Goal: Register for event/course

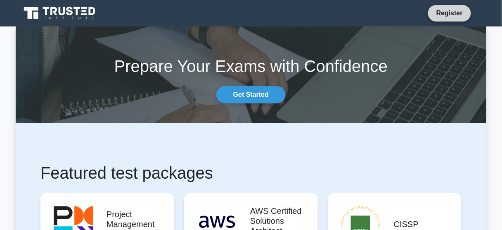
click at [446, 11] on link "Register" at bounding box center [450, 13] width 36 height 10
click at [445, 14] on link "Register" at bounding box center [450, 13] width 36 height 10
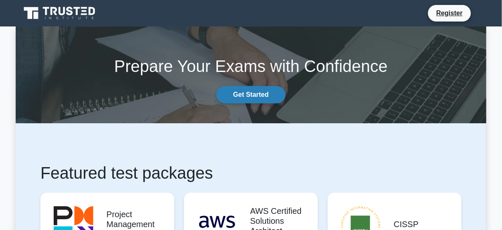
click at [255, 94] on link "Get Started" at bounding box center [250, 94] width 69 height 17
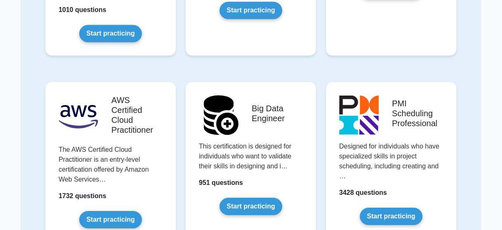
scroll to position [1322, 0]
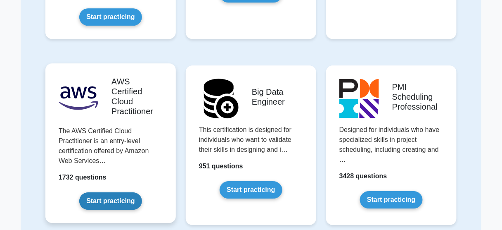
click at [106, 192] on link "Start practicing" at bounding box center [110, 200] width 62 height 17
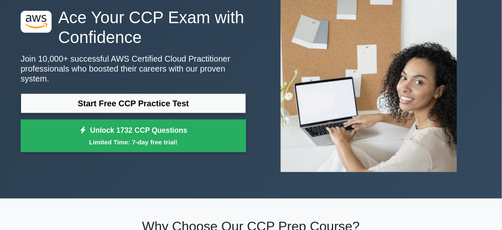
scroll to position [99, 0]
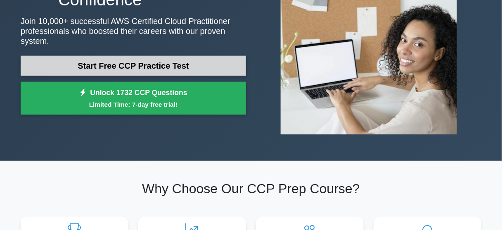
click at [132, 58] on link "Start Free CCP Practice Test" at bounding box center [134, 66] width 226 height 20
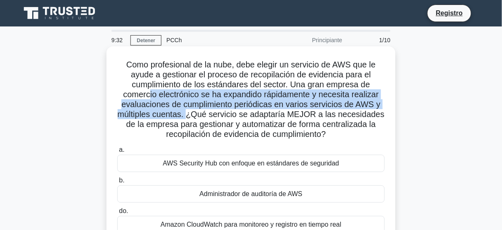
drag, startPoint x: 147, startPoint y: 93, endPoint x: 190, endPoint y: 119, distance: 50.0
click at [190, 119] on font "Como profesional de la nube, debe elegir un servicio de AWS que le ayude a gest…" at bounding box center [251, 99] width 267 height 78
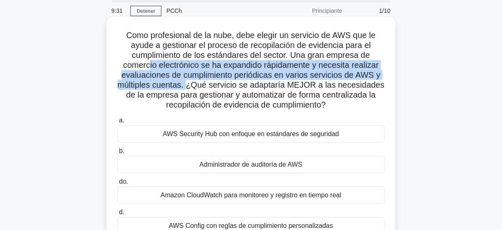
scroll to position [33, 0]
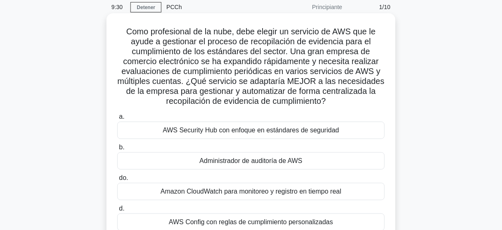
drag, startPoint x: 294, startPoint y: 87, endPoint x: 360, endPoint y: 88, distance: 66.1
click at [360, 88] on font "Como profesional de la nube, debe elegir un servicio de AWS que le ayude a gest…" at bounding box center [251, 66] width 267 height 78
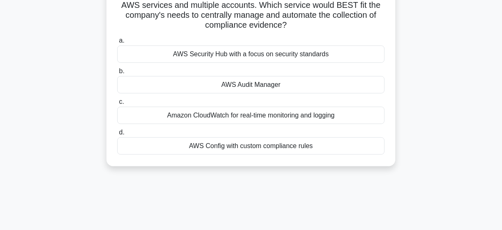
scroll to position [89, 0]
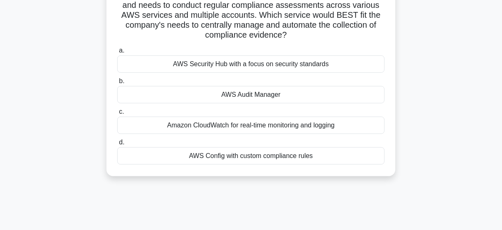
click at [278, 99] on div "AWS Audit Manager" at bounding box center [251, 94] width 268 height 17
click at [117, 84] on input "b. AWS Audit Manager" at bounding box center [117, 80] width 0 height 5
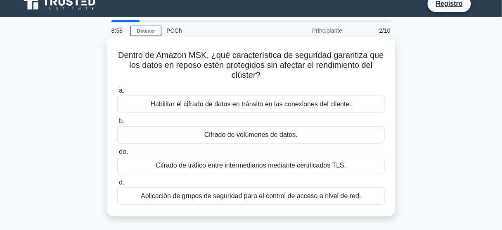
scroll to position [0, 0]
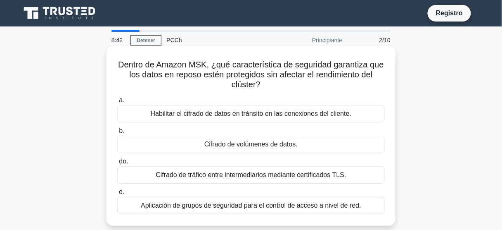
click at [294, 144] on font "Cifrado de volúmenes de datos." at bounding box center [251, 143] width 93 height 7
click at [117, 133] on input "b. Cifrado de volúmenes de datos." at bounding box center [117, 130] width 0 height 5
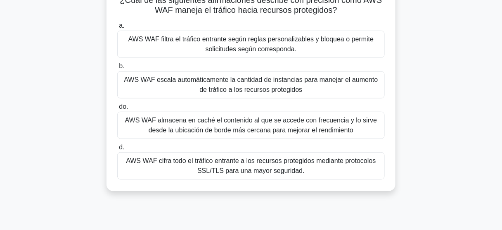
scroll to position [66, 0]
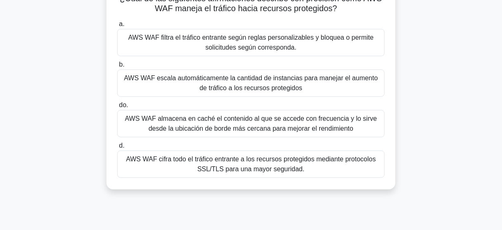
click at [258, 166] on font "AWS WAF cifra todo el tráfico entrante a los recursos protegidos mediante proto…" at bounding box center [251, 163] width 250 height 17
click at [117, 148] on input "d. AWS WAF cifra todo el tráfico entrante a los recursos protegidos mediante pr…" at bounding box center [117, 145] width 0 height 5
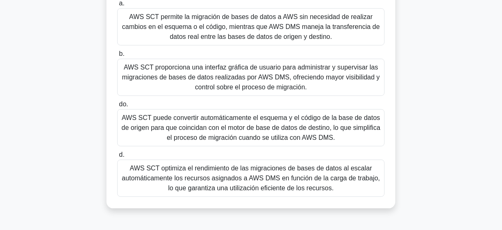
scroll to position [99, 0]
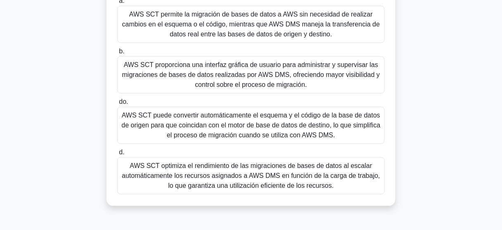
click at [285, 133] on font "AWS SCT puede convertir automáticamente el esquema y el código de la base de da…" at bounding box center [250, 125] width 259 height 27
click at [117, 105] on input "do. AWS SCT puede convertir automáticamente el esquema y el código de la base d…" at bounding box center [117, 101] width 0 height 5
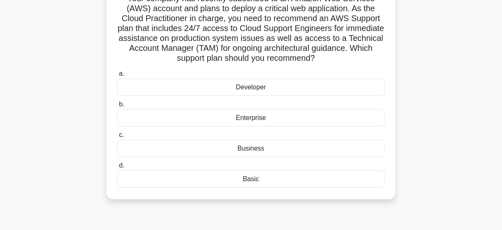
scroll to position [56, 0]
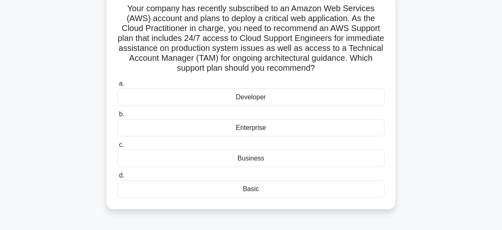
click at [257, 124] on div "Enterprise" at bounding box center [251, 127] width 268 height 17
click at [117, 117] on input "b. Enterprise" at bounding box center [117, 114] width 0 height 5
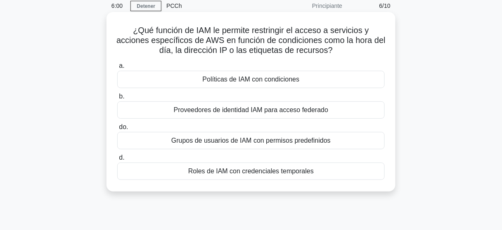
scroll to position [33, 0]
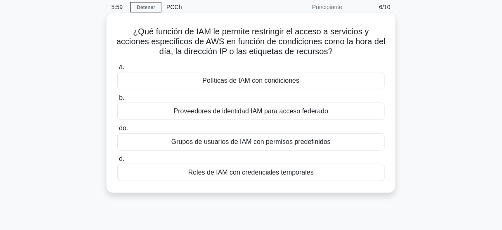
click at [288, 83] on font "Políticas de IAM con condiciones" at bounding box center [251, 80] width 97 height 7
click at [117, 70] on input "a. Políticas de IAM con condiciones" at bounding box center [117, 66] width 0 height 5
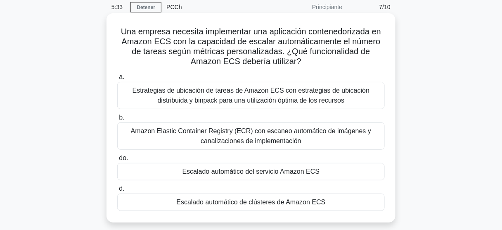
click at [280, 173] on font "Escalado automático del servicio Amazon ECS" at bounding box center [252, 171] width 138 height 7
click at [117, 161] on input "do. Escalado automático del servicio Amazon ECS" at bounding box center [117, 157] width 0 height 5
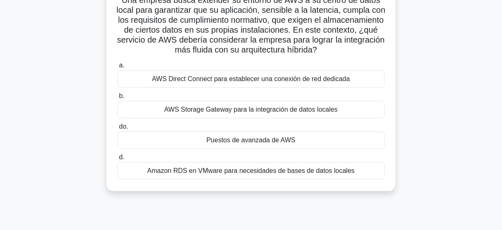
scroll to position [66, 0]
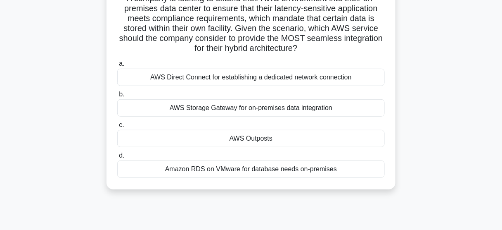
click at [262, 134] on div "AWS Outposts" at bounding box center [251, 138] width 268 height 17
click at [117, 128] on input "c. AWS Outposts" at bounding box center [117, 124] width 0 height 5
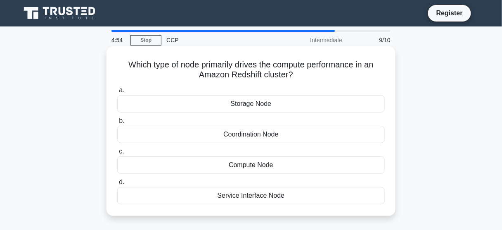
scroll to position [0, 0]
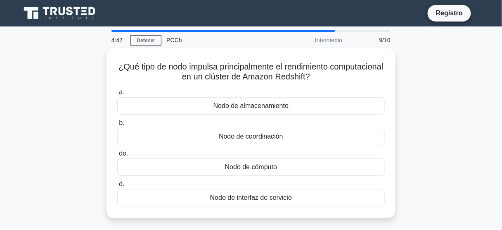
click at [433, 130] on div "¿Qué tipo de nodo impulsa principalmente el rendimiento computacional en un clú…" at bounding box center [251, 137] width 471 height 179
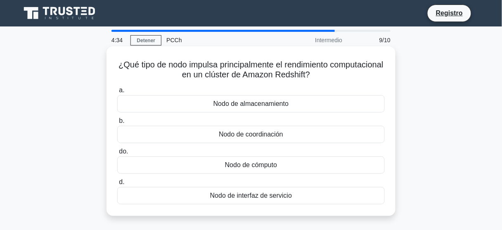
click at [279, 166] on div "Nodo de cómputo" at bounding box center [251, 164] width 268 height 17
click at [117, 154] on input "do. Nodo de cómputo" at bounding box center [117, 151] width 0 height 5
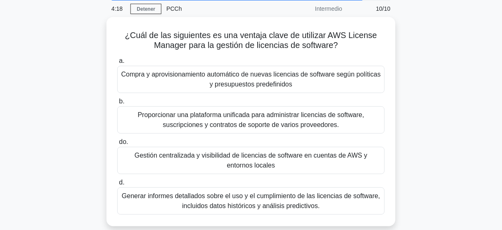
scroll to position [33, 0]
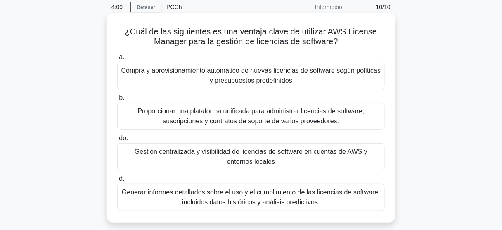
click at [296, 154] on font "Gestión centralizada y visibilidad de licencias de software en cuentas de AWS y…" at bounding box center [251, 156] width 233 height 17
click at [117, 141] on input "do. Gestión centralizada y visibilidad de licencias de software en cuentas de A…" at bounding box center [117, 138] width 0 height 5
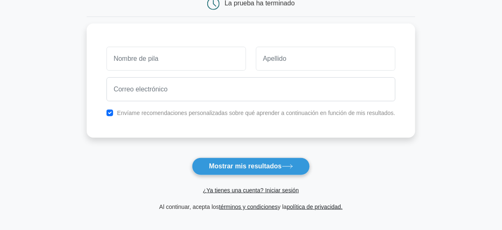
scroll to position [86, 0]
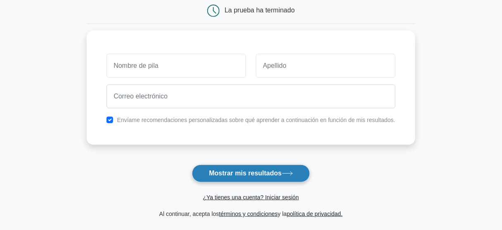
click at [266, 173] on font "Mostrar mis resultados" at bounding box center [245, 173] width 73 height 7
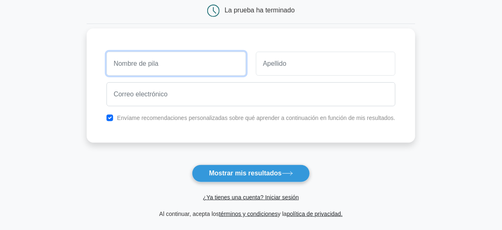
click at [150, 64] on input "text" at bounding box center [177, 64] width 140 height 24
type input "FABRICIO"
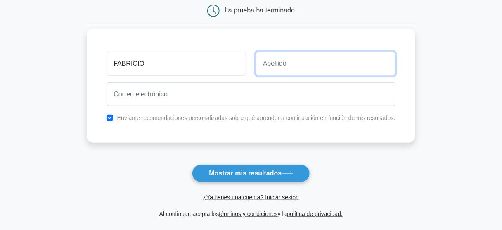
click at [298, 59] on input "text" at bounding box center [326, 64] width 140 height 24
type input "[PERSON_NAME]"
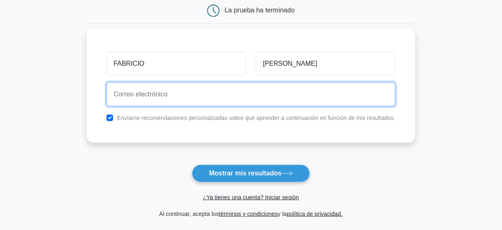
click at [152, 94] on input "email" at bounding box center [251, 94] width 289 height 24
type input "sinergiagye593@gmail.com"
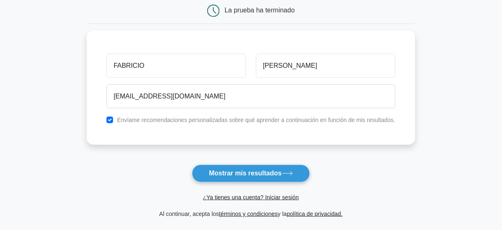
click at [247, 171] on font "Mostrar mis resultados" at bounding box center [245, 173] width 73 height 7
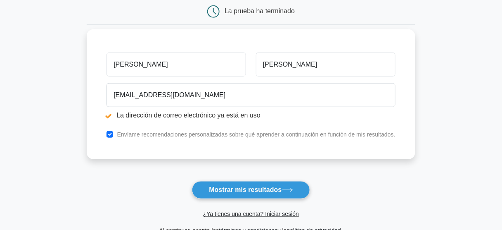
scroll to position [99, 0]
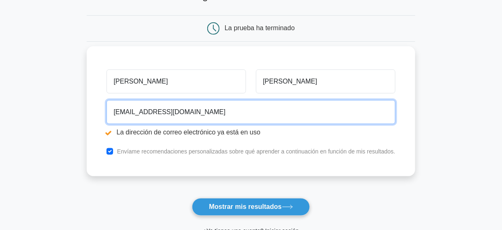
click at [197, 111] on input "sinergiagye593@gmail.com" at bounding box center [251, 112] width 289 height 24
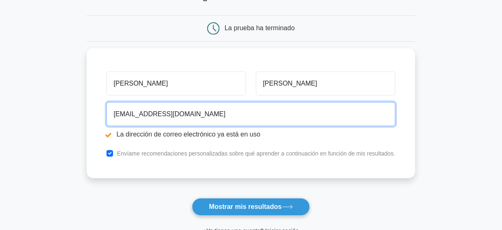
drag, startPoint x: 225, startPoint y: 115, endPoint x: 72, endPoint y: 111, distance: 152.9
click at [72, 111] on main "La dirección de correo electrónico ya está en uso ¡Espera, hay más! Sigue viend…" at bounding box center [251, 100] width 502 height 344
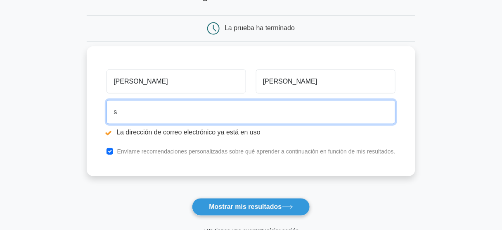
type input "shuberth79@gmail.com"
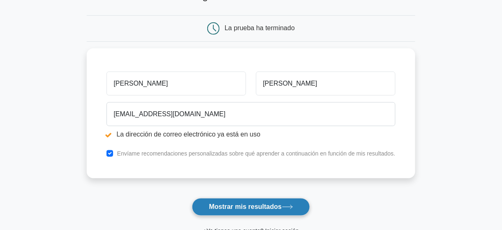
click at [249, 204] on font "Mostrar mis resultados" at bounding box center [245, 206] width 73 height 7
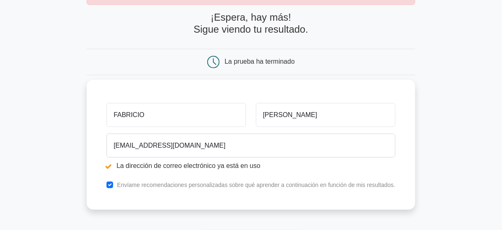
scroll to position [66, 0]
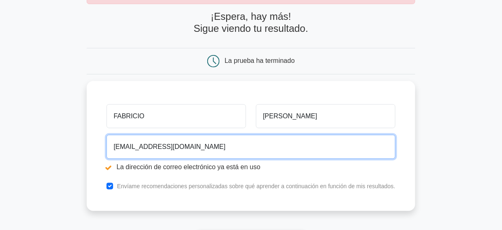
drag, startPoint x: 138, startPoint y: 144, endPoint x: 83, endPoint y: 144, distance: 55.4
click at [83, 144] on main "La dirección de correo electrónico ya está en uso ¡Espera, hay más! Sigue viend…" at bounding box center [251, 132] width 502 height 344
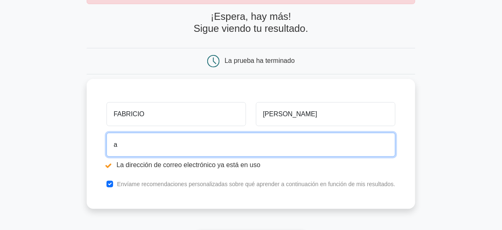
type input "arquitectoloco1979@gmail.com"
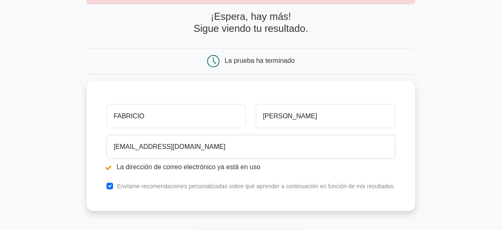
click at [75, 122] on main "La dirección de correo electrónico ya está en uso ¡Espera, hay más! Sigue viend…" at bounding box center [251, 132] width 502 height 344
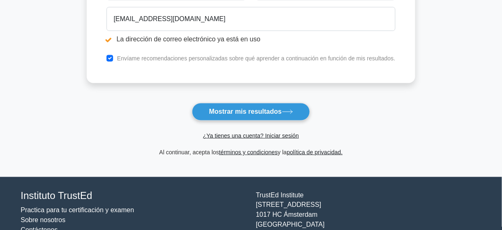
scroll to position [198, 0]
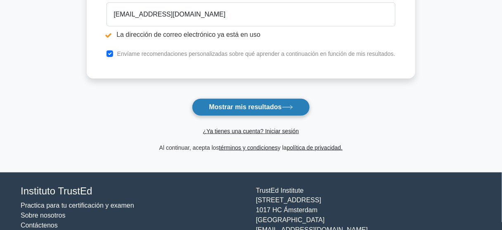
click at [243, 105] on font "Mostrar mis resultados" at bounding box center [245, 107] width 73 height 7
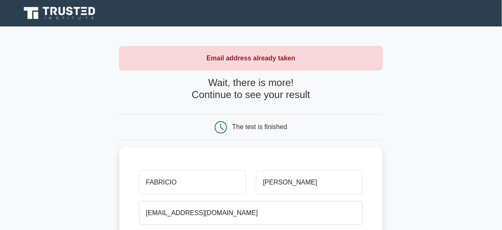
click at [69, 13] on icon at bounding box center [60, 13] width 79 height 16
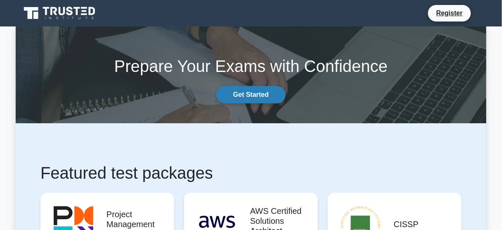
click at [262, 95] on link "Get Started" at bounding box center [250, 94] width 69 height 17
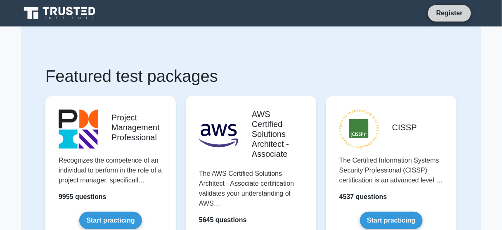
click at [445, 14] on link "Register" at bounding box center [450, 13] width 36 height 10
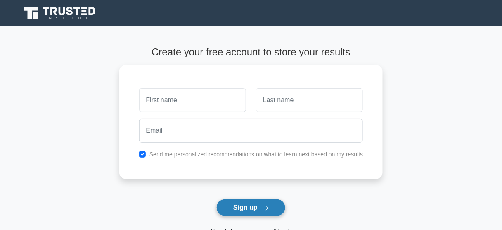
click at [244, 205] on button "Sign up" at bounding box center [250, 207] width 69 height 17
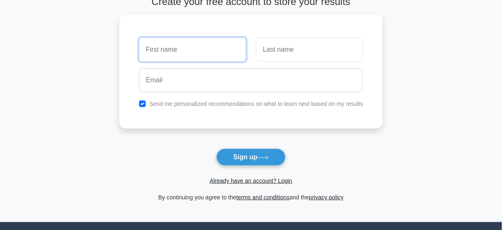
scroll to position [33, 0]
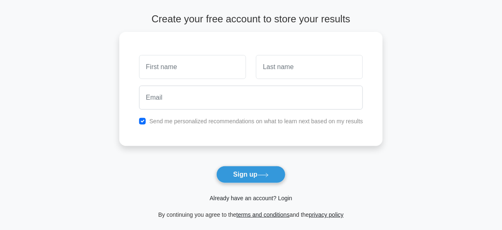
click at [270, 197] on link "Already have an account? Login" at bounding box center [251, 198] width 83 height 7
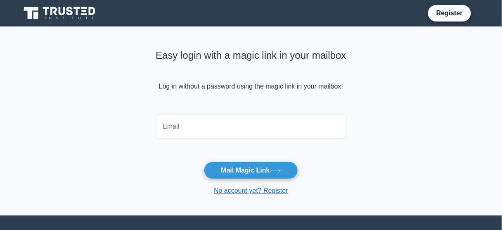
click at [169, 126] on input "email" at bounding box center [251, 126] width 191 height 24
type input "sinergiagye593@gmail.com"
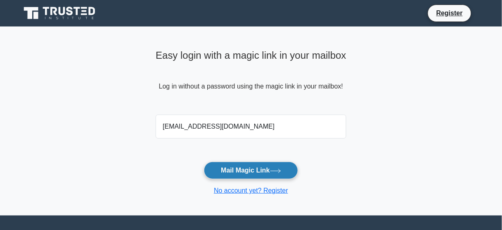
click at [250, 171] on button "Mail Magic Link" at bounding box center [251, 170] width 94 height 17
